Goal: Information Seeking & Learning: Learn about a topic

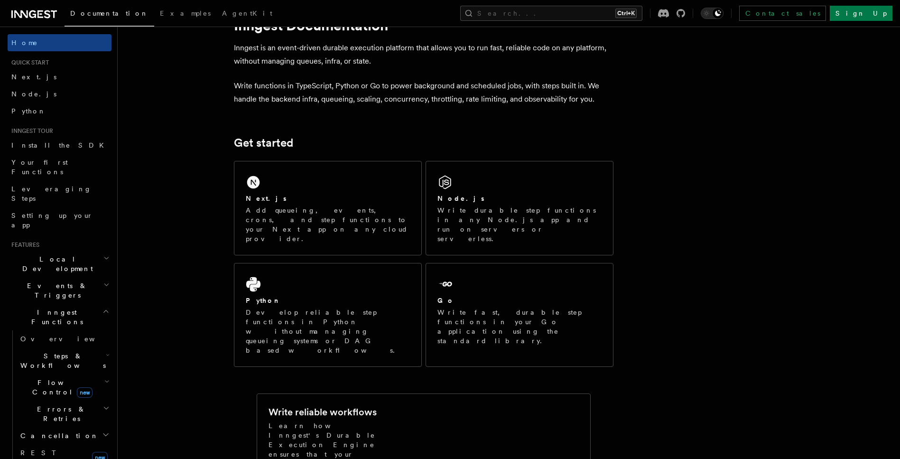
scroll to position [57, 0]
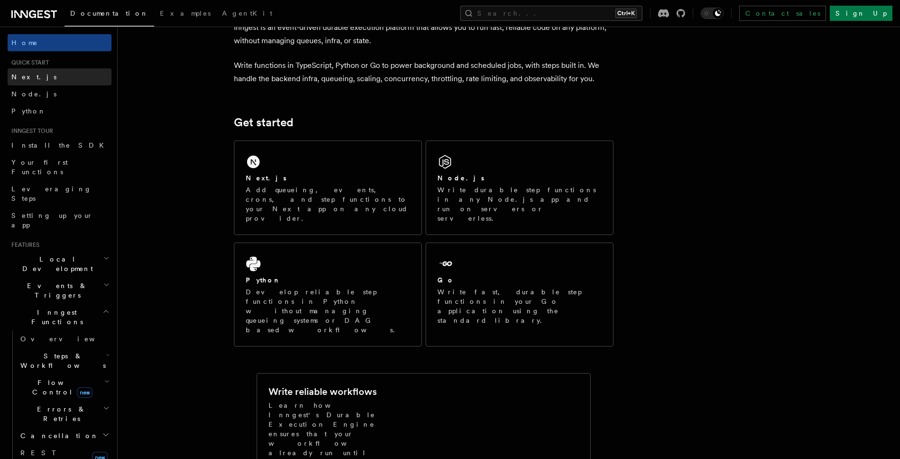
click at [41, 80] on link "Next.js" at bounding box center [60, 76] width 104 height 17
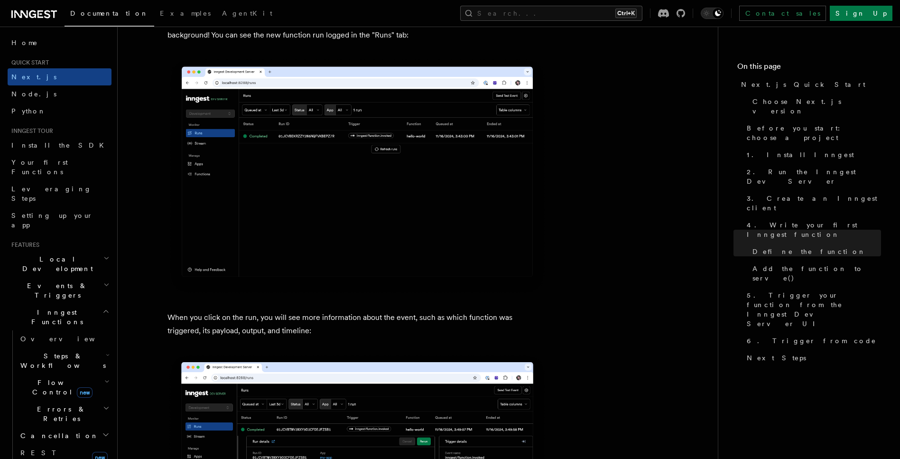
scroll to position [3416, 0]
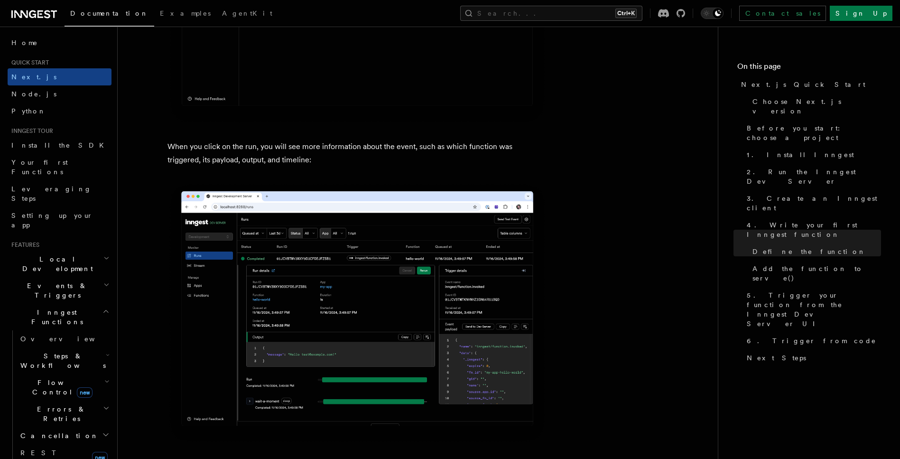
click at [464, 219] on img at bounding box center [357, 313] width 380 height 262
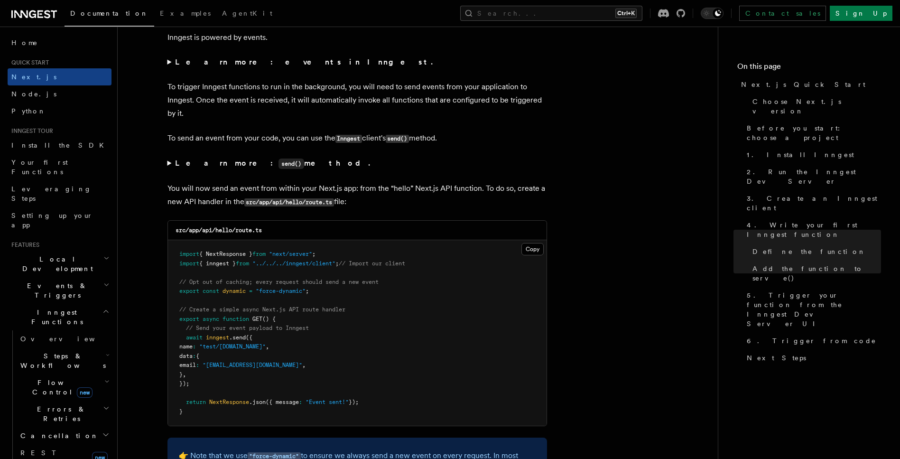
scroll to position [4896, 0]
